Goal: Browse casually: Explore the website without a specific task or goal

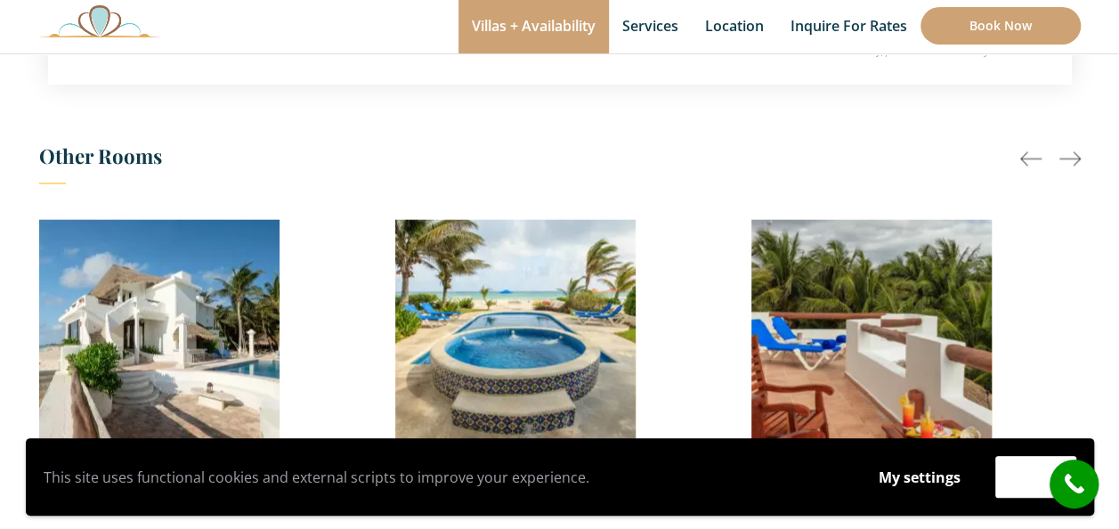
scroll to position [1335, 0]
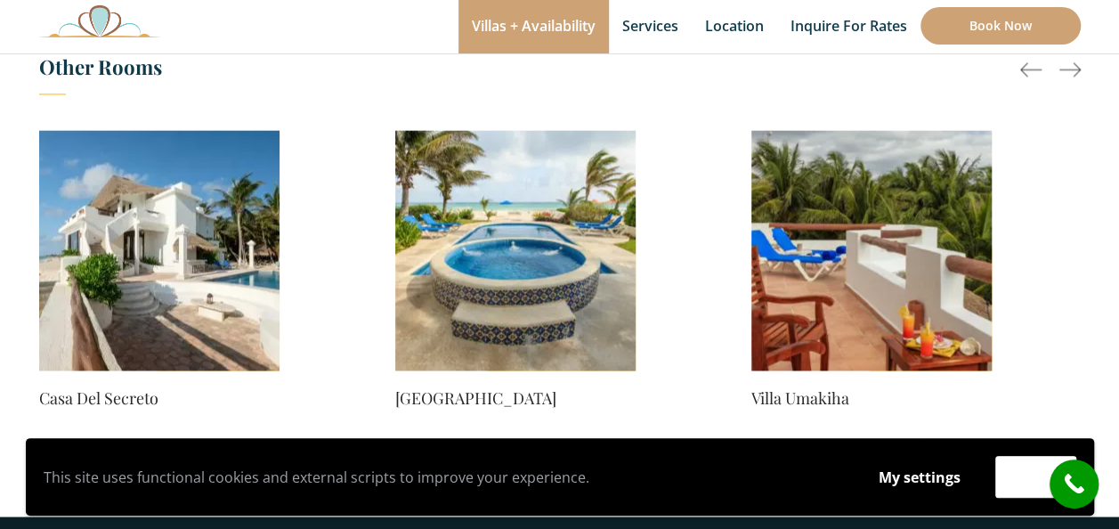
click at [530, 244] on img at bounding box center [515, 250] width 240 height 240
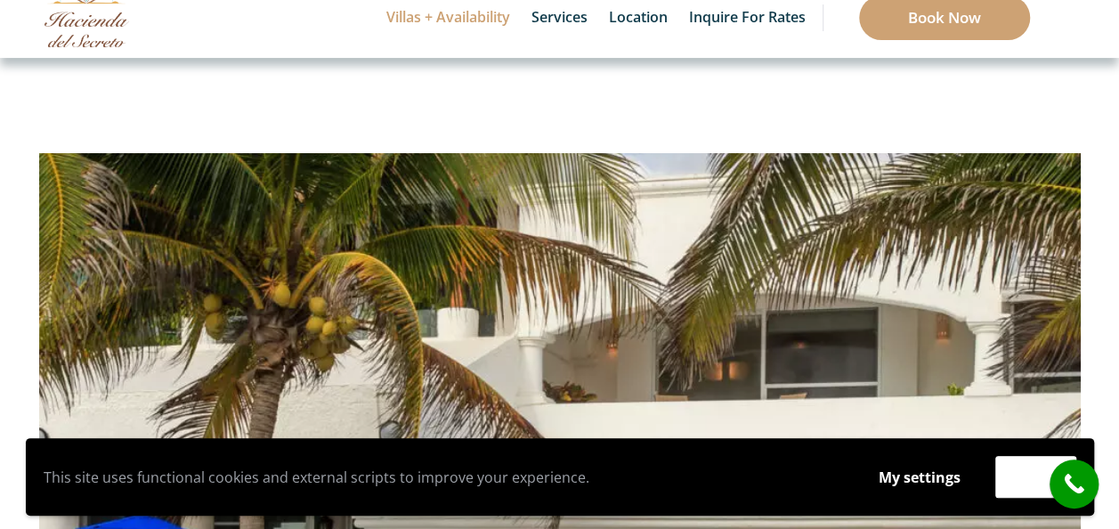
scroll to position [71, 0]
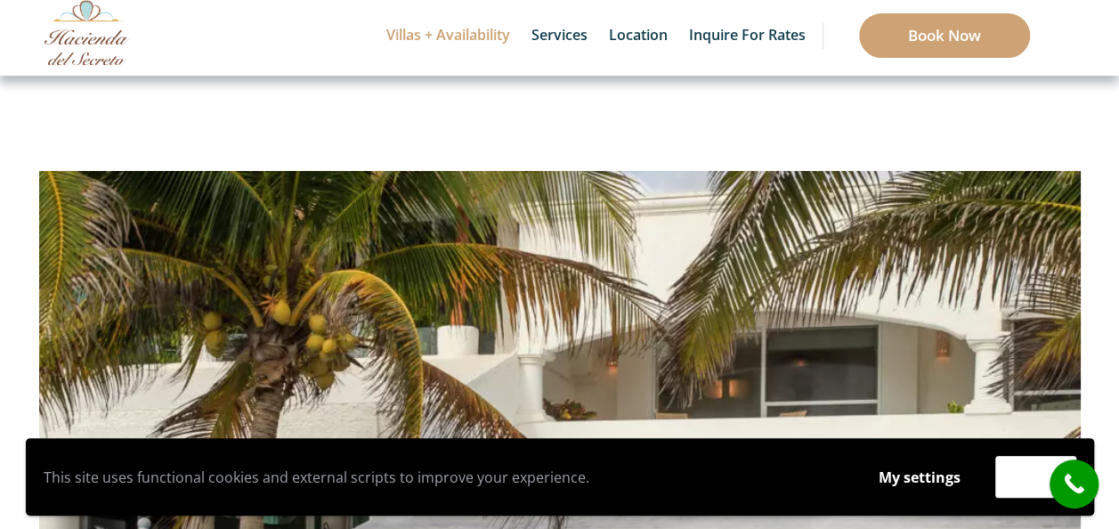
click at [94, 32] on img at bounding box center [86, 32] width 85 height 65
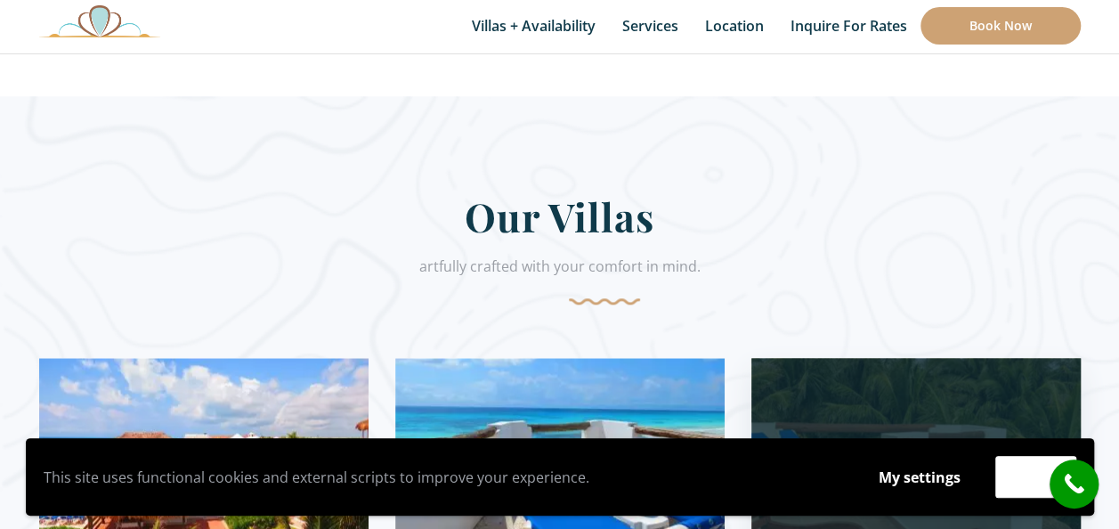
scroll to position [712, 0]
